Goal: Task Accomplishment & Management: Complete application form

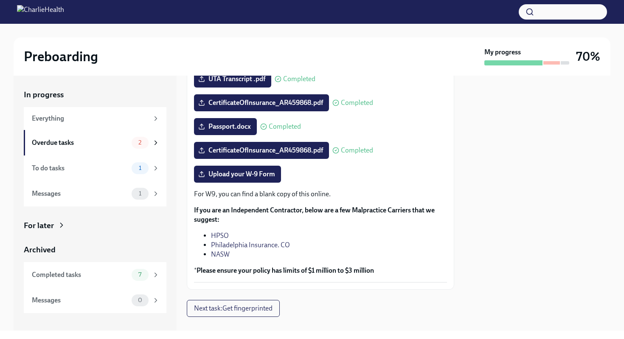
scroll to position [161, 0]
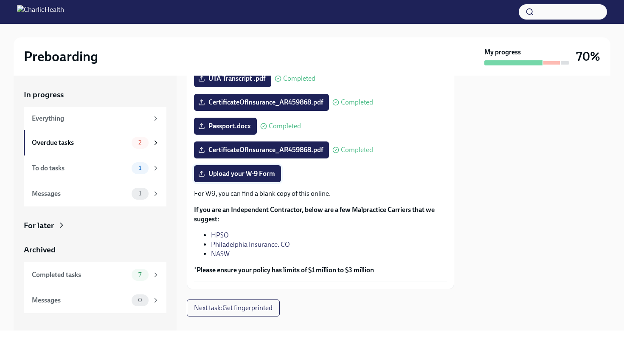
click at [229, 175] on span "Upload your W-9 Form" at bounding box center [237, 173] width 75 height 8
click at [0, 0] on input "Upload your W-9 Form" at bounding box center [0, 0] width 0 height 0
click at [98, 141] on div "Overdue tasks" at bounding box center [80, 142] width 96 height 9
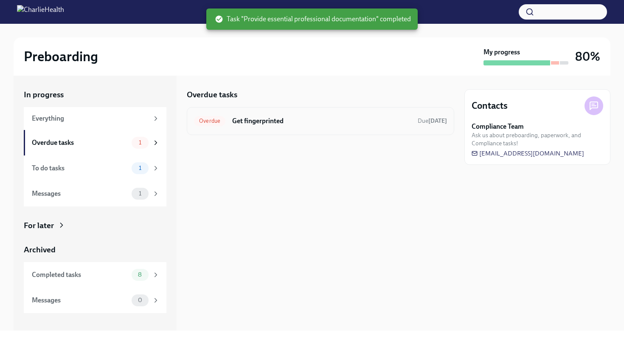
click at [245, 129] on div "Overdue Get fingerprinted Due [DATE]" at bounding box center [321, 121] width 268 height 28
click at [248, 121] on h6 "Get fingerprinted" at bounding box center [321, 120] width 179 height 9
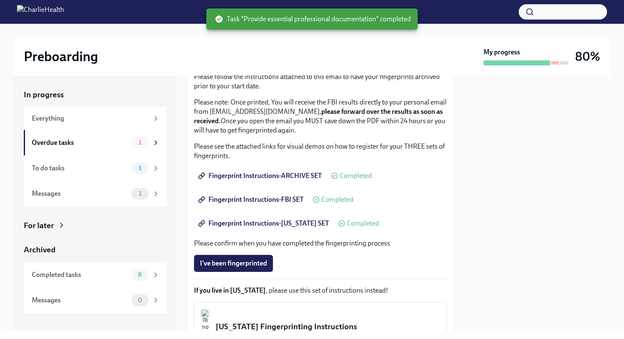
scroll to position [185, 0]
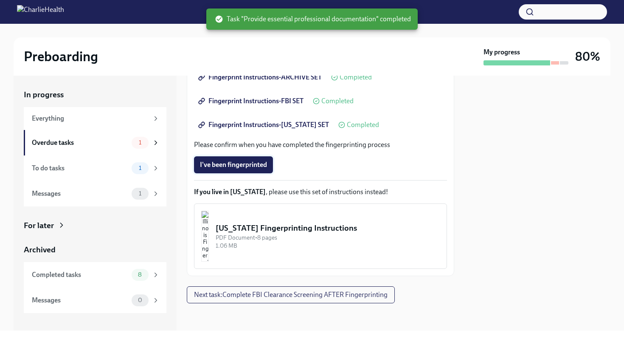
click at [244, 165] on span "I've been fingerprinted" at bounding box center [233, 165] width 67 height 8
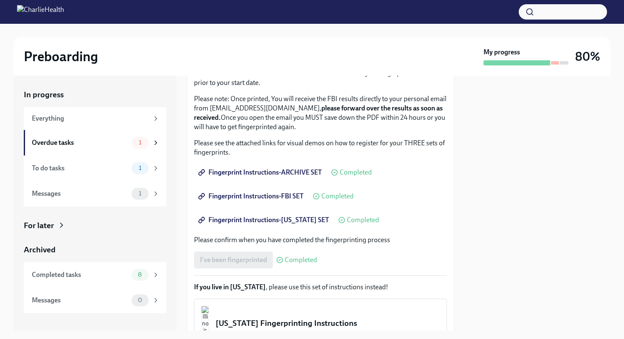
scroll to position [85, 0]
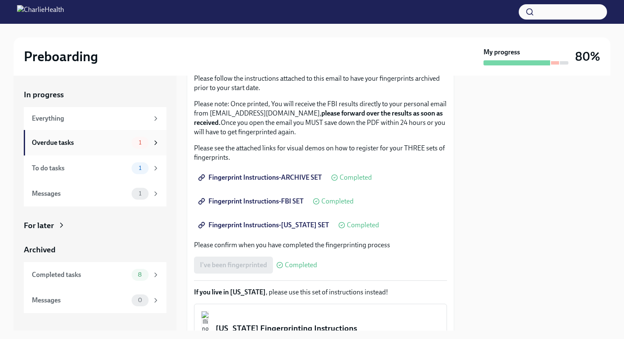
click at [78, 136] on div "Overdue tasks 1" at bounding box center [95, 142] width 143 height 25
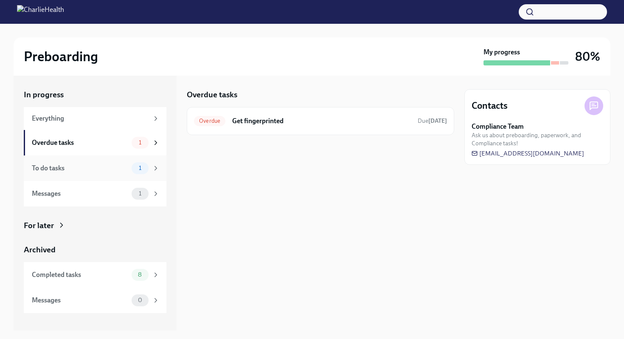
click at [82, 179] on div "To do tasks 1" at bounding box center [95, 167] width 143 height 25
click at [93, 151] on div "Overdue tasks 1" at bounding box center [95, 142] width 143 height 25
click at [259, 123] on h6 "Get fingerprinted" at bounding box center [321, 120] width 179 height 9
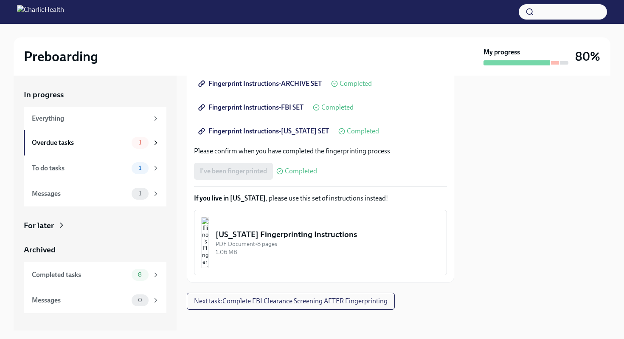
scroll to position [178, 0]
click at [240, 308] on button "Next task : Complete FBI Clearance Screening AFTER Fingerprinting" at bounding box center [291, 301] width 208 height 17
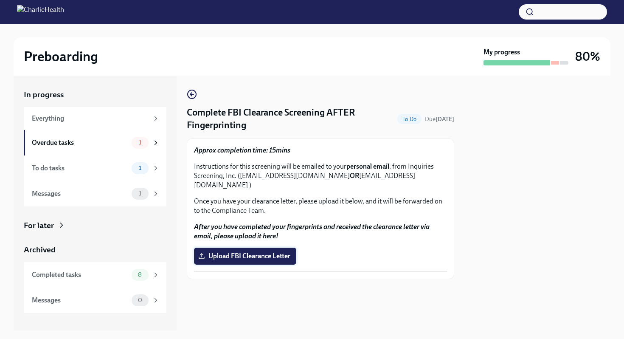
click at [235, 252] on span "Upload FBI Clearance Letter" at bounding box center [245, 256] width 90 height 8
click at [0, 0] on input "Upload FBI Clearance Letter" at bounding box center [0, 0] width 0 height 0
click at [120, 145] on div "Overdue tasks" at bounding box center [80, 142] width 96 height 9
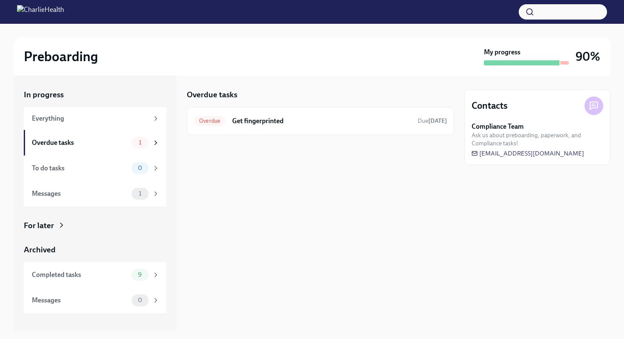
click at [120, 145] on div "Overdue tasks" at bounding box center [80, 142] width 96 height 9
click at [120, 163] on div "To do tasks 0" at bounding box center [96, 168] width 128 height 12
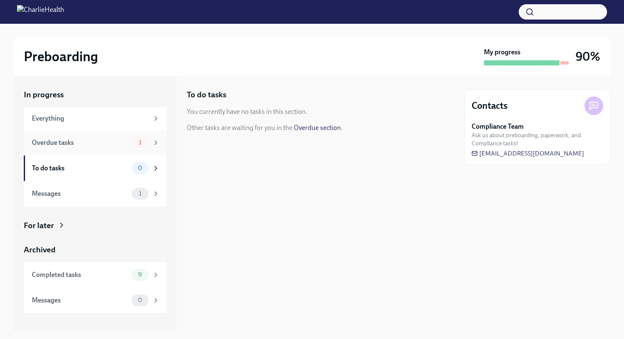
click at [120, 143] on div "Overdue tasks" at bounding box center [80, 142] width 96 height 9
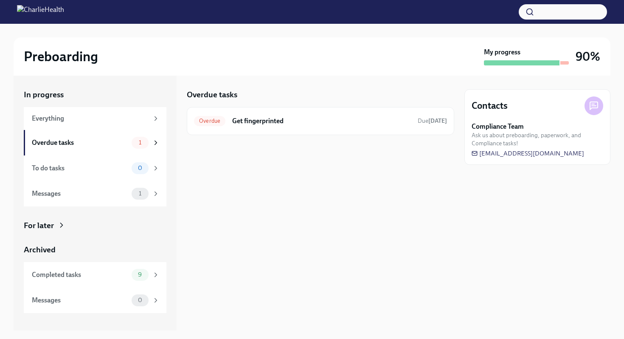
click at [237, 103] on div "Overdue tasks Overdue Get fingerprinted Due [DATE]" at bounding box center [321, 112] width 268 height 46
click at [237, 118] on h6 "Get fingerprinted" at bounding box center [321, 120] width 179 height 9
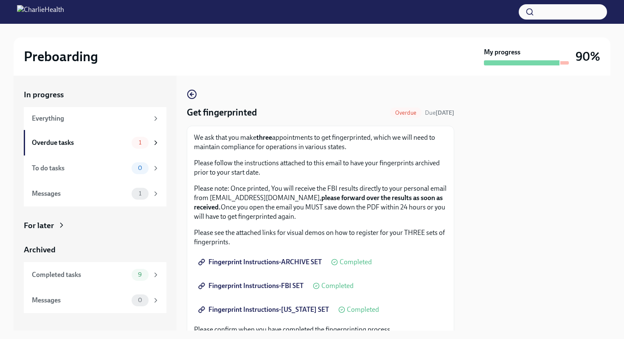
scroll to position [158, 0]
